Goal: Navigation & Orientation: Find specific page/section

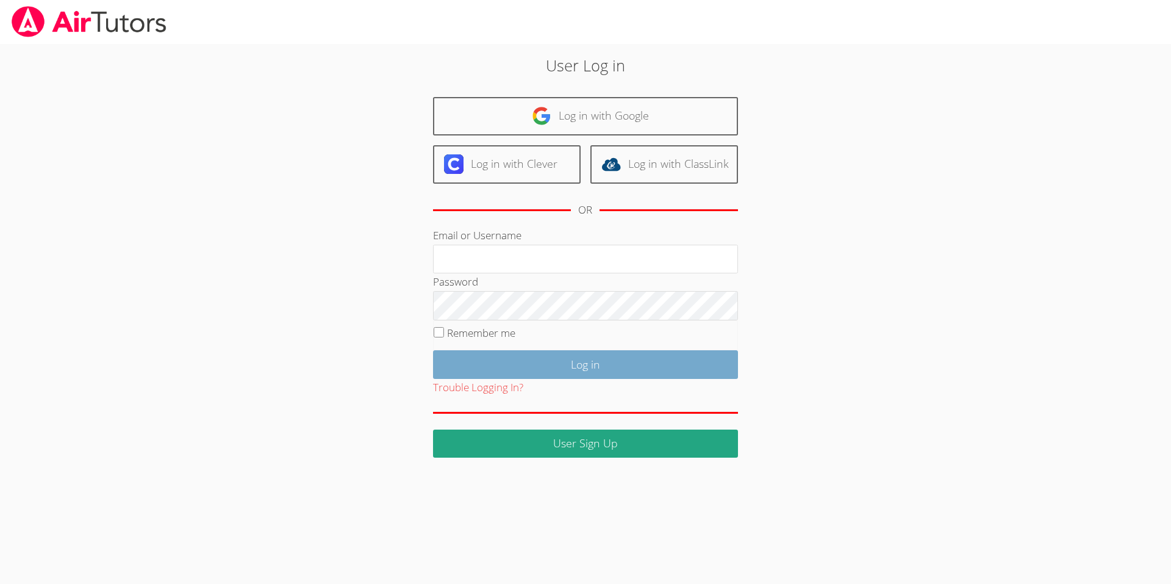
type input "[EMAIL_ADDRESS][DOMAIN_NAME]"
click at [513, 372] on input "Log in" at bounding box center [585, 364] width 305 height 29
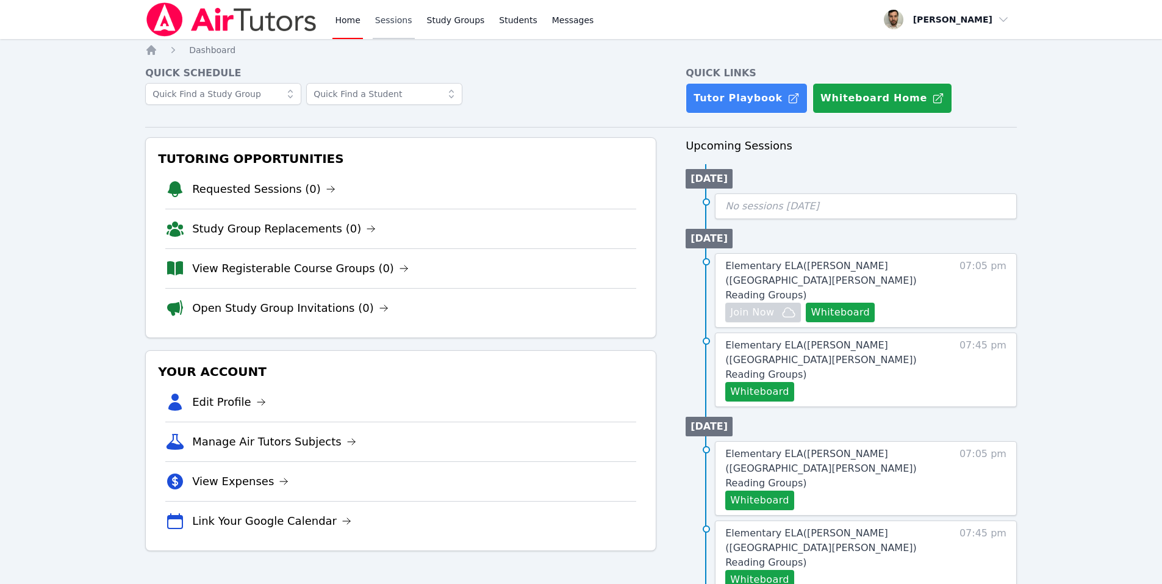
click at [389, 25] on link "Sessions" at bounding box center [394, 19] width 42 height 39
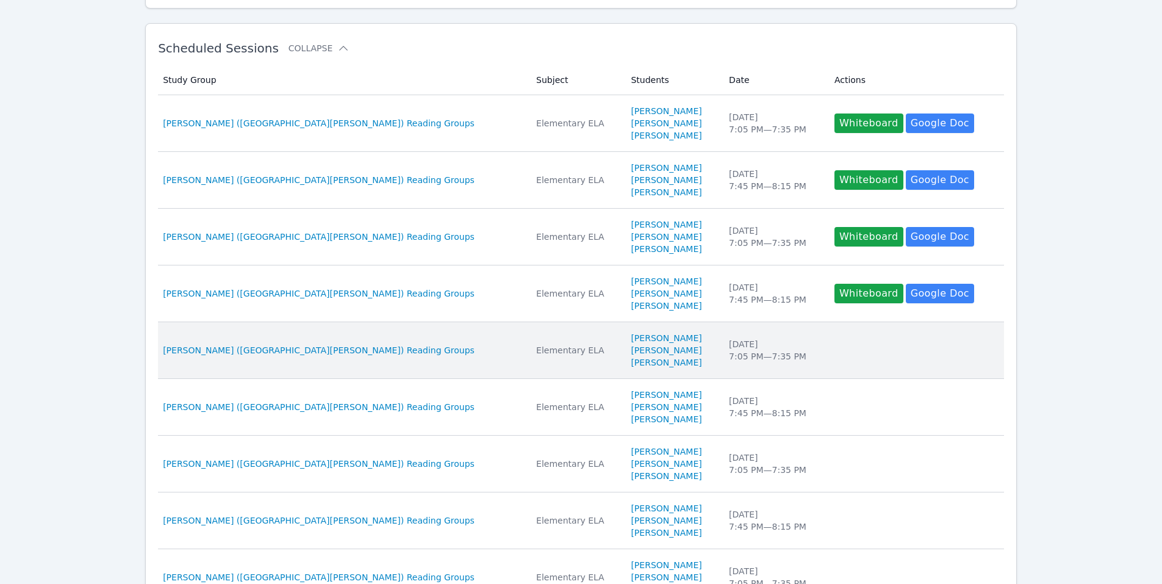
scroll to position [183, 0]
